Goal: Find specific page/section: Find specific page/section

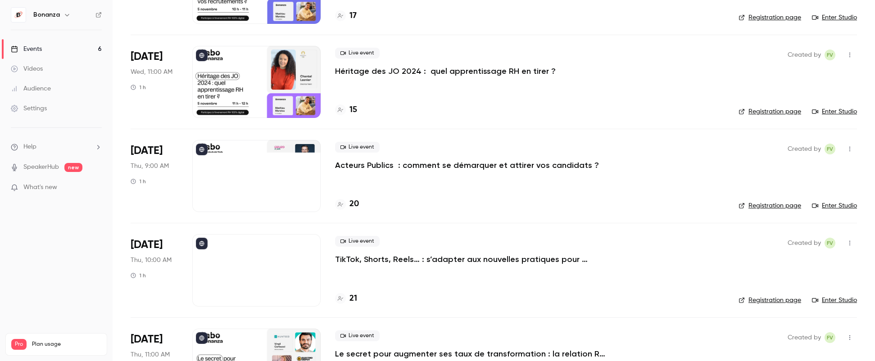
scroll to position [276, 0]
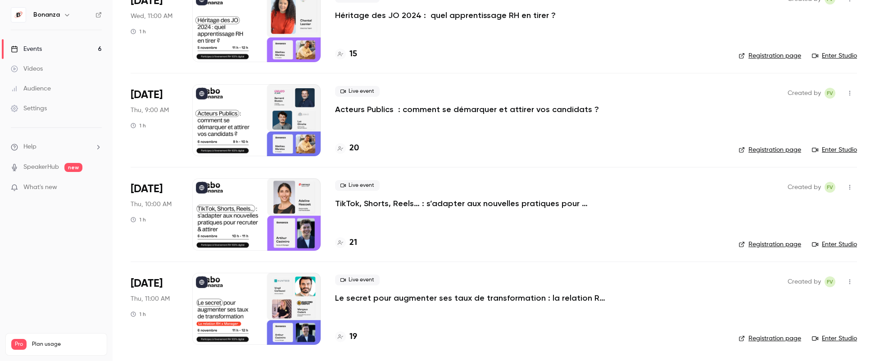
click at [339, 148] on icon at bounding box center [340, 148] width 5 height 5
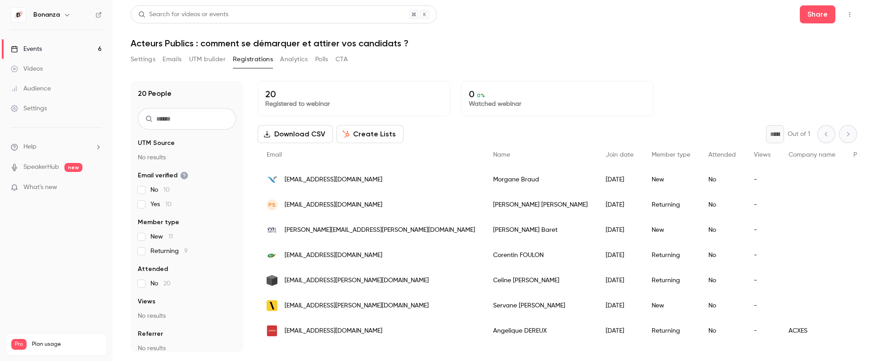
scroll to position [101, 0]
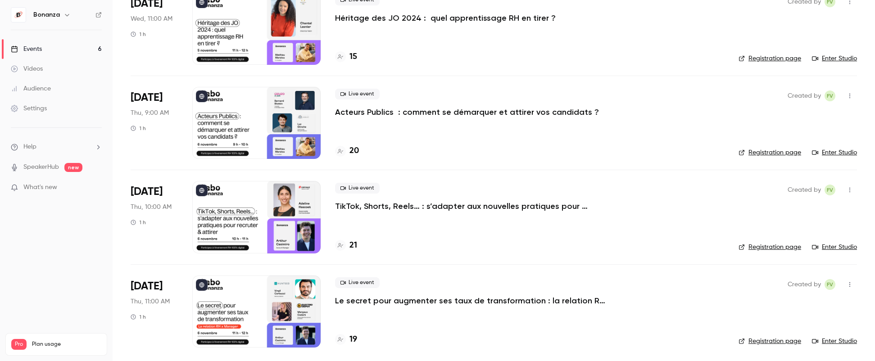
scroll to position [276, 0]
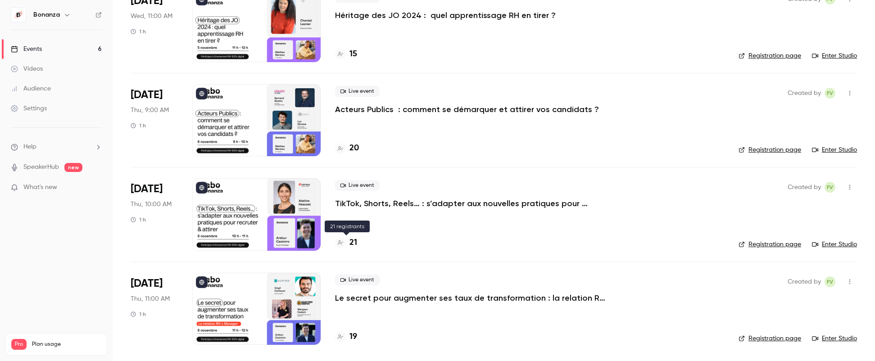
click at [341, 243] on icon at bounding box center [340, 242] width 5 height 5
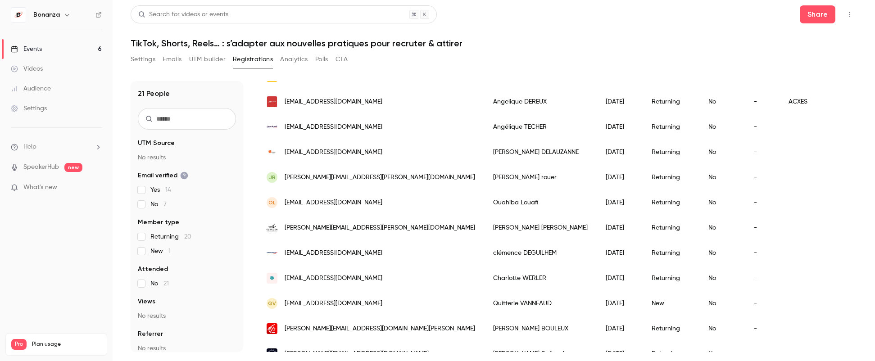
scroll to position [257, 0]
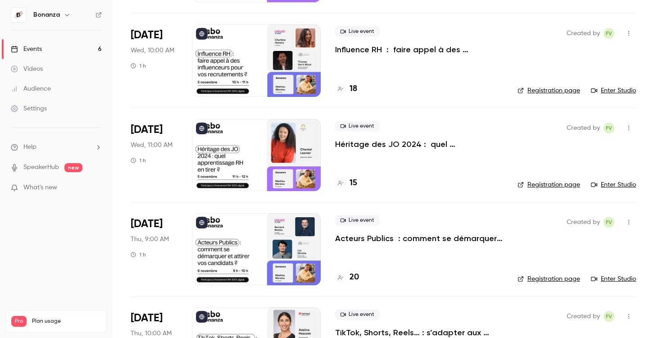
scroll to position [299, 0]
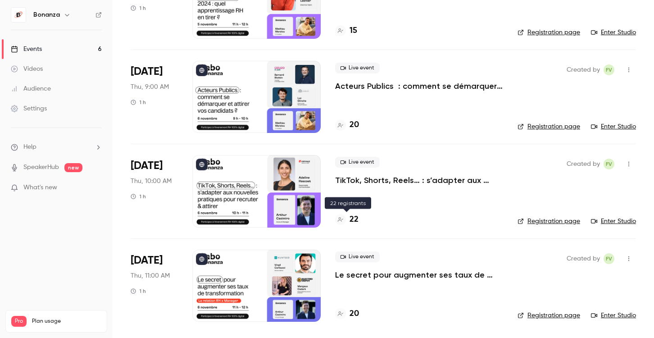
click at [340, 217] on icon at bounding box center [340, 219] width 5 height 5
